Goal: Transaction & Acquisition: Purchase product/service

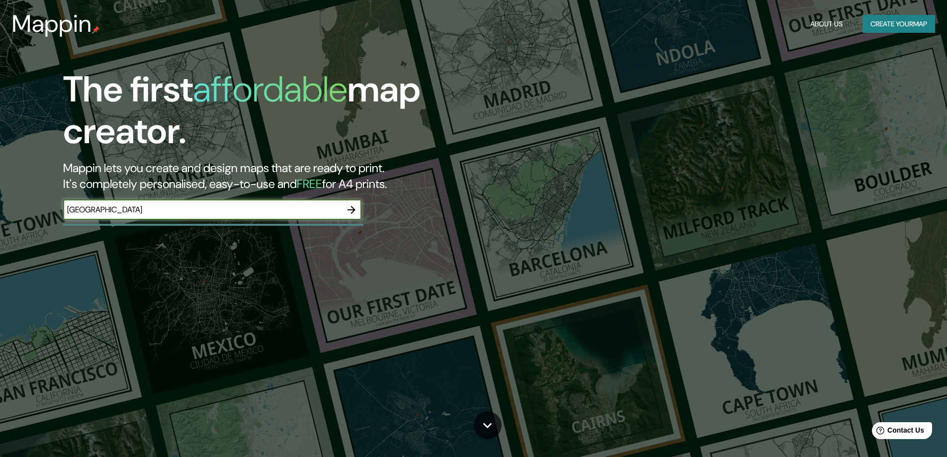
type input "[GEOGRAPHIC_DATA]"
click at [351, 215] on icon "button" at bounding box center [352, 210] width 12 height 12
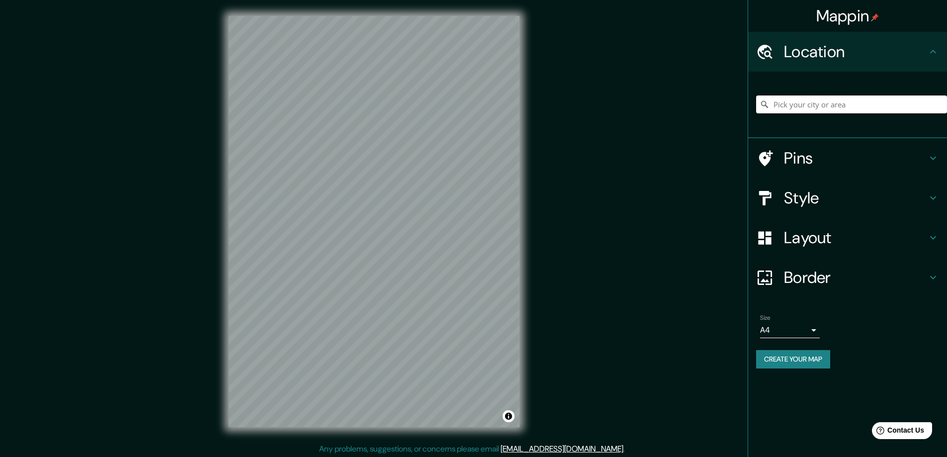
click at [868, 104] on input "Pick your city or area" at bounding box center [851, 104] width 191 height 18
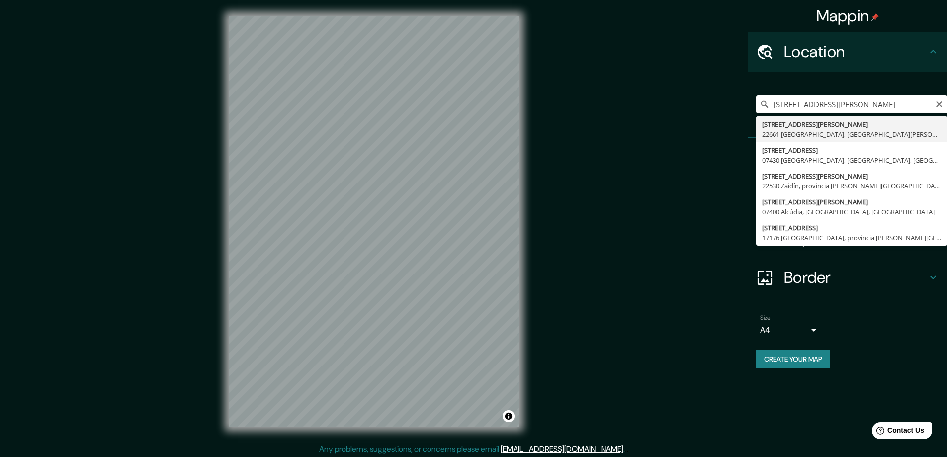
type input "[STREET_ADDRESS][PERSON_NAME][PERSON_NAME]"
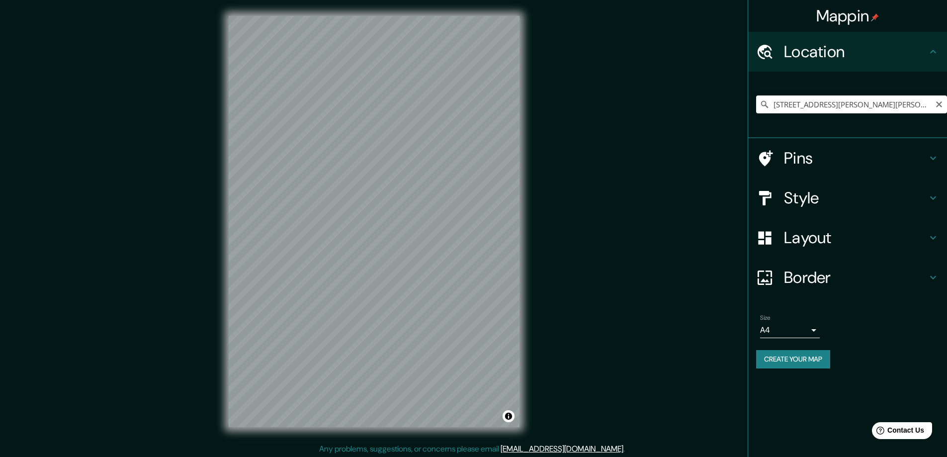
scroll to position [5, 0]
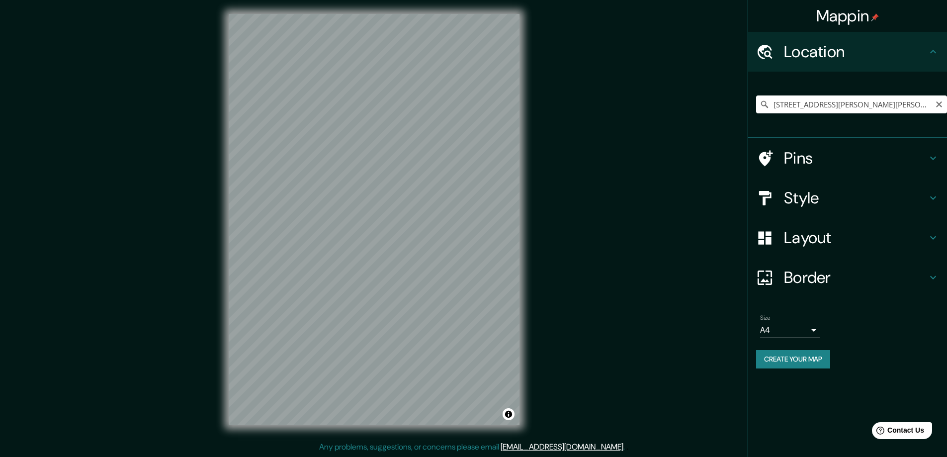
click at [843, 208] on h4 "Style" at bounding box center [855, 198] width 143 height 20
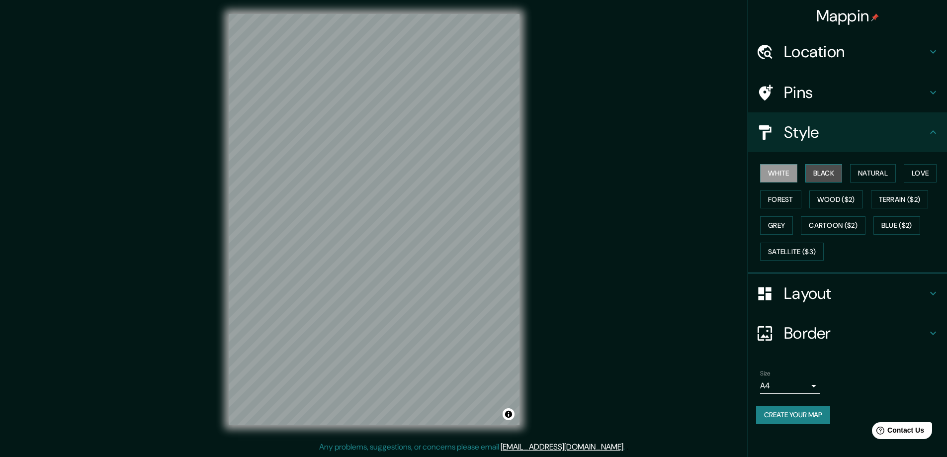
click at [826, 177] on button "Black" at bounding box center [823, 173] width 37 height 18
click at [802, 206] on button "Forest" at bounding box center [780, 199] width 41 height 18
click at [801, 235] on button "Cartoon ($2)" at bounding box center [833, 225] width 65 height 18
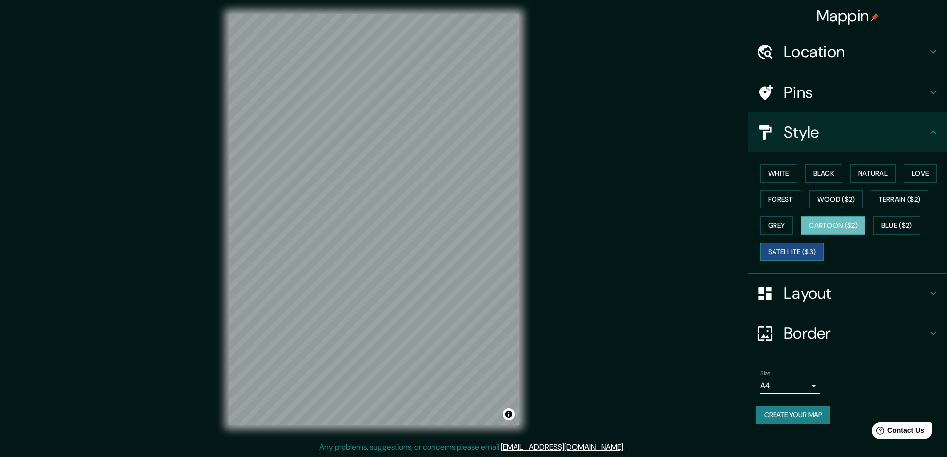
click at [796, 261] on button "Satellite ($3)" at bounding box center [792, 252] width 64 height 18
click at [801, 235] on button "Cartoon ($2)" at bounding box center [833, 225] width 65 height 18
click at [874, 235] on button "Blue ($2)" at bounding box center [897, 225] width 47 height 18
click at [822, 228] on div "White Black Natural Love Forest Wood ($2) Terrain ($2) Grey Cartoon ($2) Blue (…" at bounding box center [851, 212] width 191 height 104
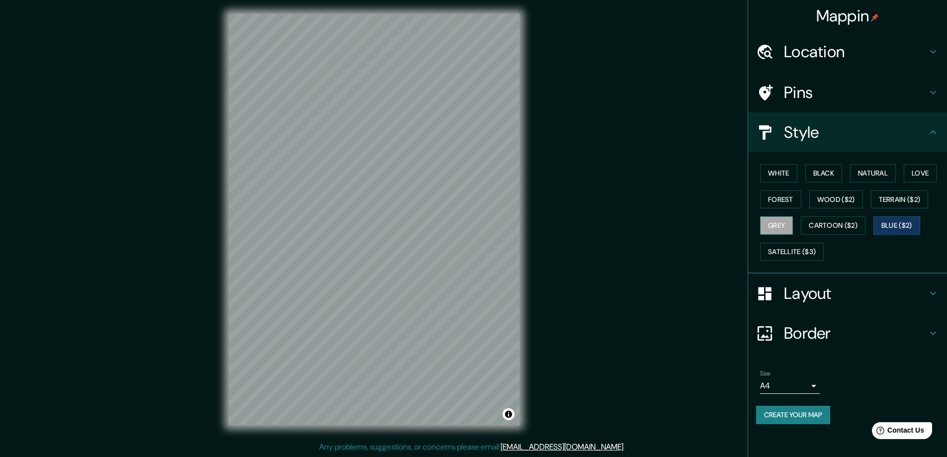
click at [793, 235] on button "Grey" at bounding box center [776, 225] width 33 height 18
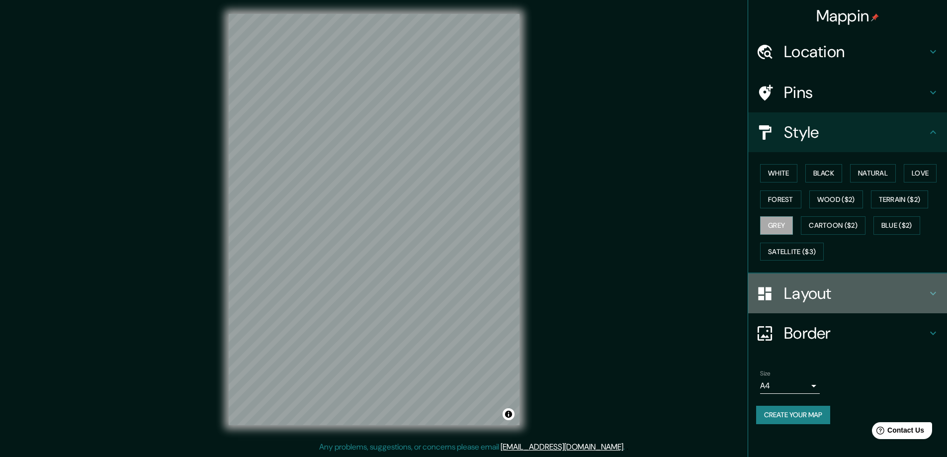
click at [826, 303] on h4 "Layout" at bounding box center [855, 293] width 143 height 20
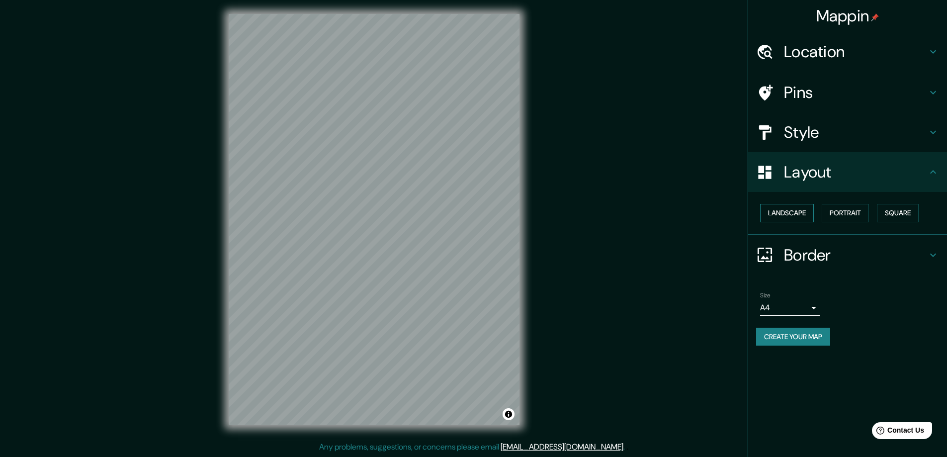
click at [788, 222] on button "Landscape" at bounding box center [787, 213] width 54 height 18
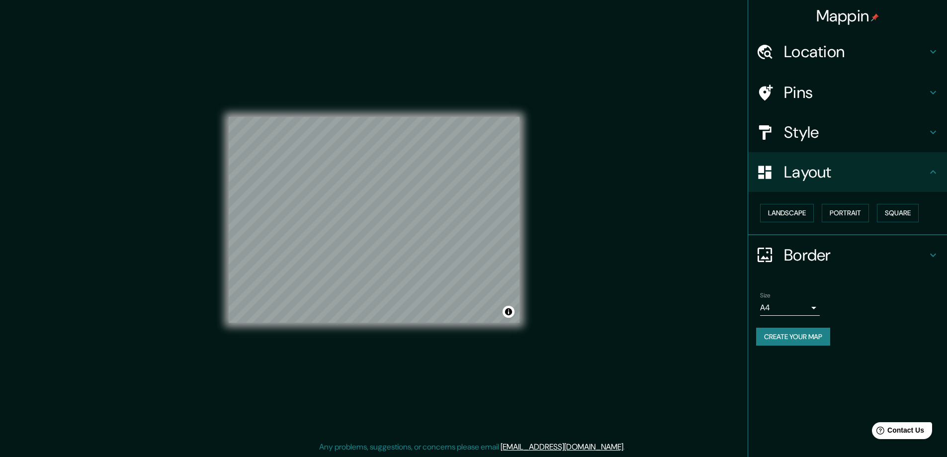
click at [863, 54] on h4 "Location" at bounding box center [855, 52] width 143 height 20
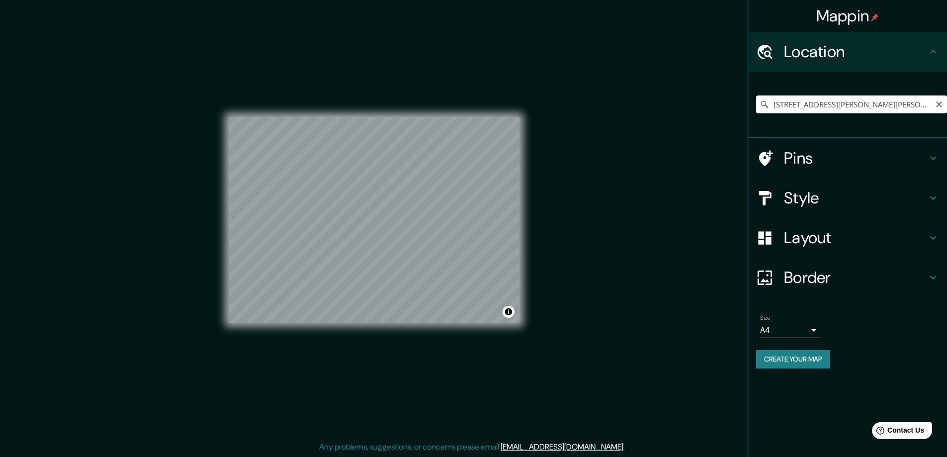
click at [907, 108] on input "[STREET_ADDRESS][PERSON_NAME][PERSON_NAME]" at bounding box center [851, 104] width 191 height 18
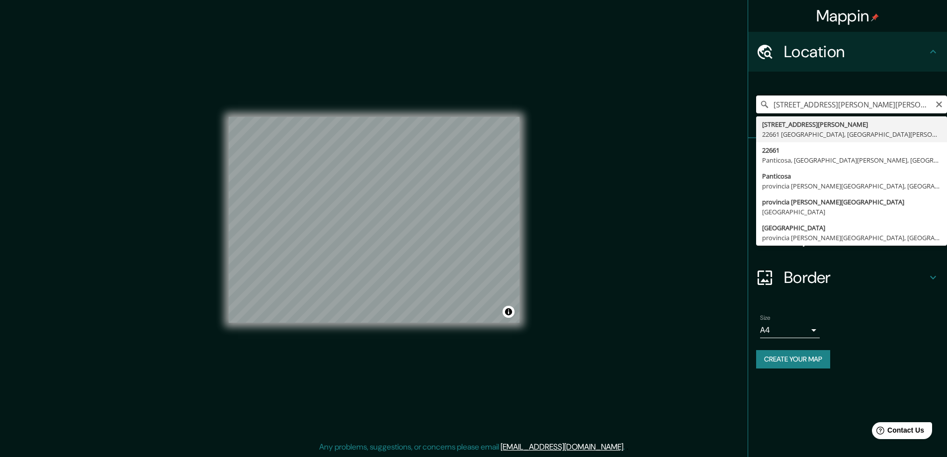
click at [889, 104] on input "[STREET_ADDRESS][PERSON_NAME][PERSON_NAME]" at bounding box center [851, 104] width 191 height 18
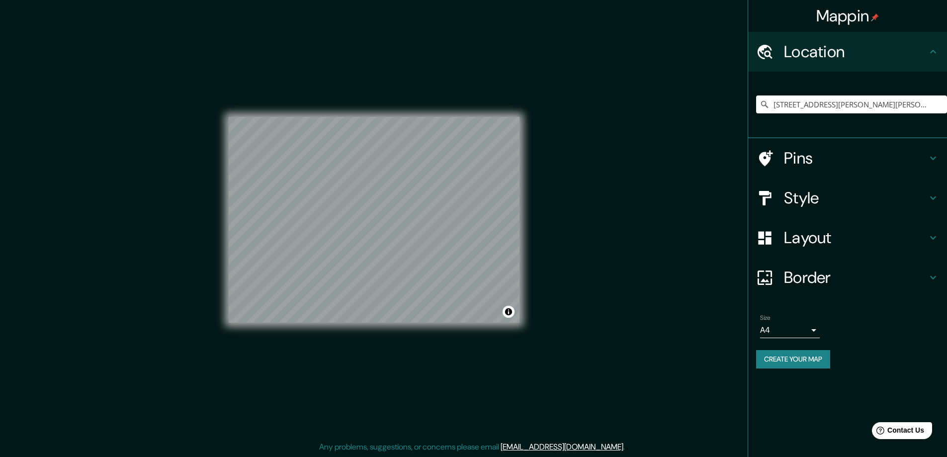
click at [843, 207] on h4 "Style" at bounding box center [855, 198] width 143 height 20
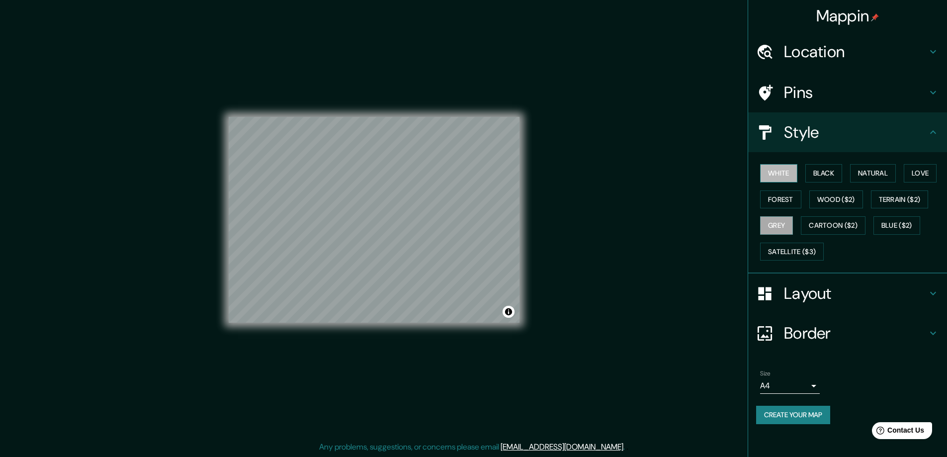
click at [775, 182] on button "White" at bounding box center [778, 173] width 37 height 18
click at [824, 180] on button "Black" at bounding box center [823, 173] width 37 height 18
click at [801, 235] on button "Cartoon ($2)" at bounding box center [833, 225] width 65 height 18
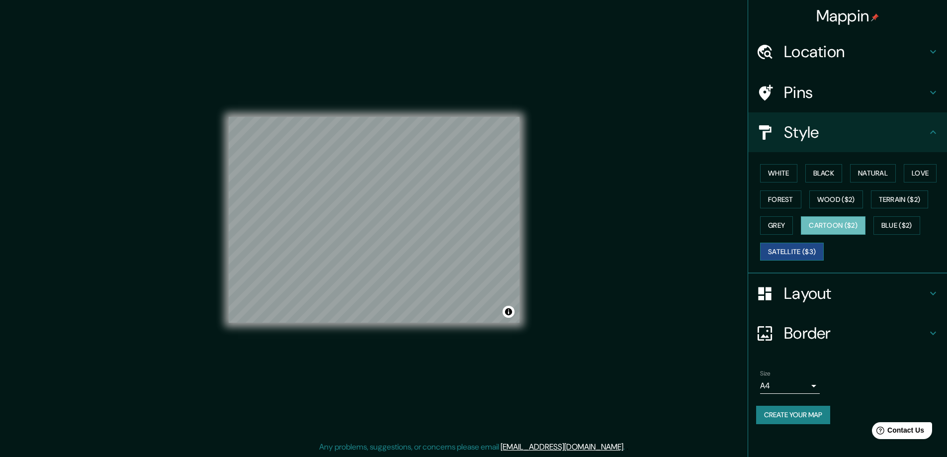
click at [786, 261] on button "Satellite ($3)" at bounding box center [792, 252] width 64 height 18
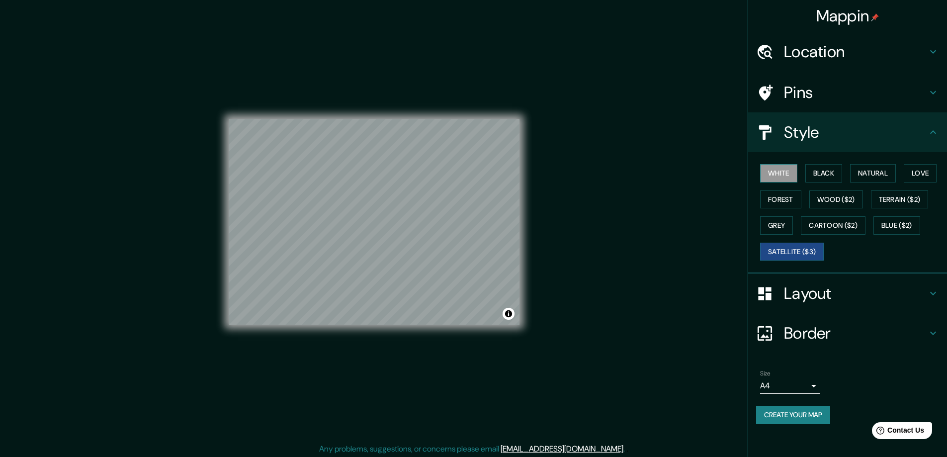
click at [773, 174] on button "White" at bounding box center [778, 173] width 37 height 18
click at [825, 178] on button "Black" at bounding box center [823, 173] width 37 height 18
click at [513, 319] on div "© Mapbox © OpenStreetMap Improve this map" at bounding box center [374, 222] width 291 height 206
drag, startPoint x: 503, startPoint y: 303, endPoint x: 481, endPoint y: 295, distance: 23.7
click at [481, 295] on div at bounding box center [482, 298] width 8 height 8
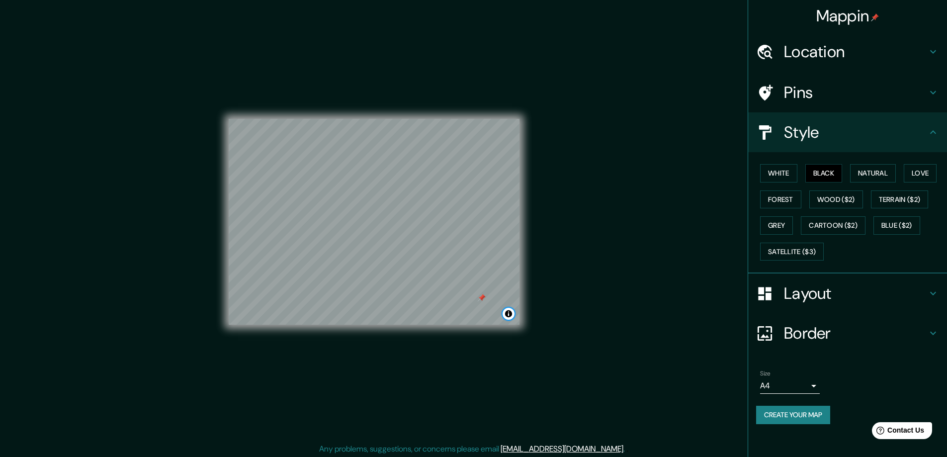
click at [480, 297] on div at bounding box center [482, 298] width 8 height 8
drag, startPoint x: 367, startPoint y: 224, endPoint x: 349, endPoint y: 231, distance: 19.9
click at [383, 231] on div at bounding box center [387, 227] width 8 height 8
click at [511, 317] on button "Toggle attribution" at bounding box center [509, 314] width 12 height 12
click at [348, 235] on div at bounding box center [349, 232] width 8 height 8
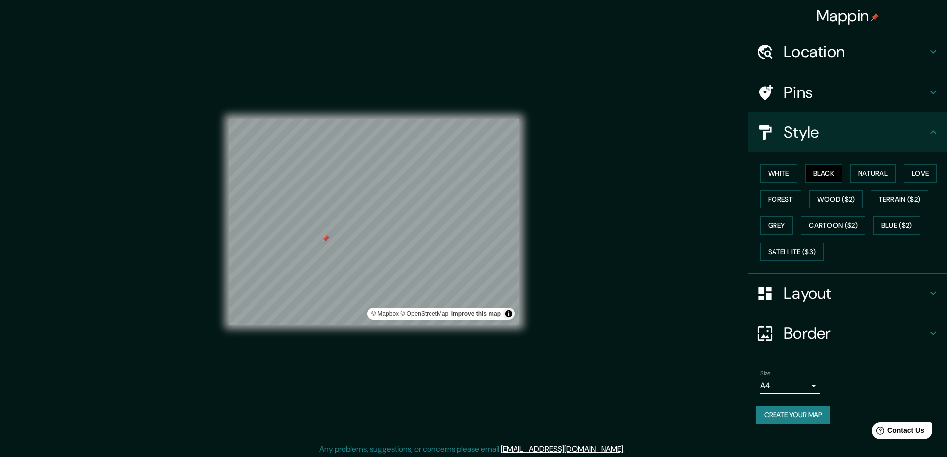
click at [553, 349] on div "Mappin Location [STREET_ADDRESS][PERSON_NAME][PERSON_NAME] Pins Style [PERSON_N…" at bounding box center [473, 229] width 947 height 459
click at [510, 319] on button "Toggle attribution" at bounding box center [509, 314] width 12 height 12
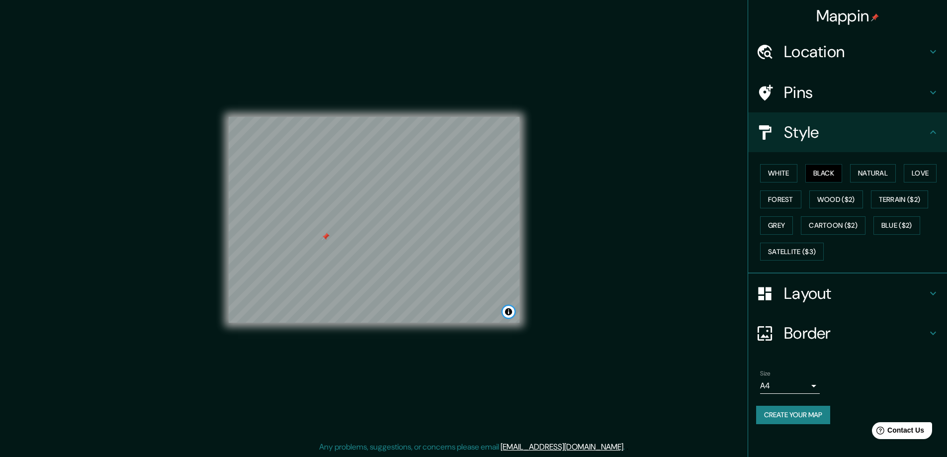
scroll to position [5, 0]
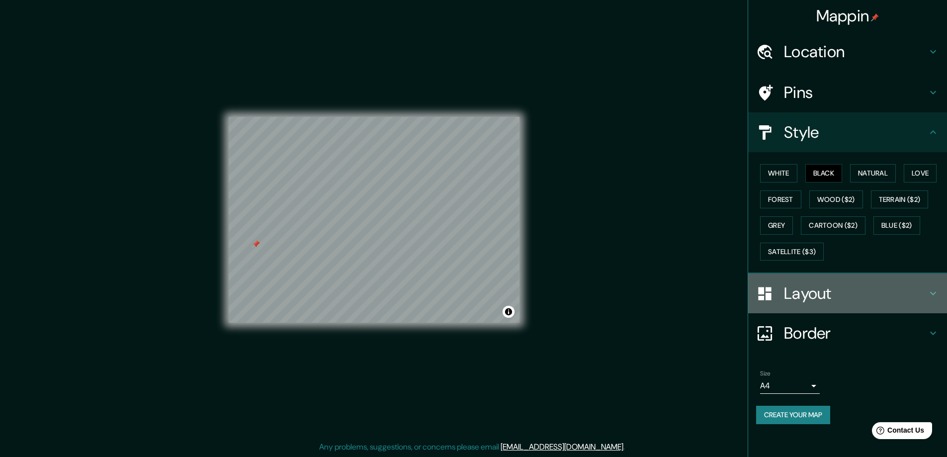
click at [800, 303] on h4 "Layout" at bounding box center [855, 293] width 143 height 20
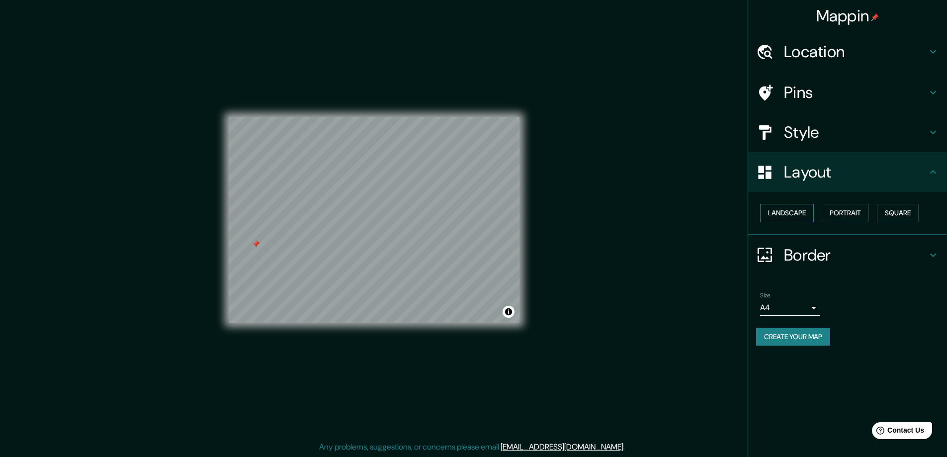
click at [788, 222] on button "Landscape" at bounding box center [787, 213] width 54 height 18
click at [910, 217] on button "Square" at bounding box center [898, 213] width 42 height 18
